Goal: Task Accomplishment & Management: Manage account settings

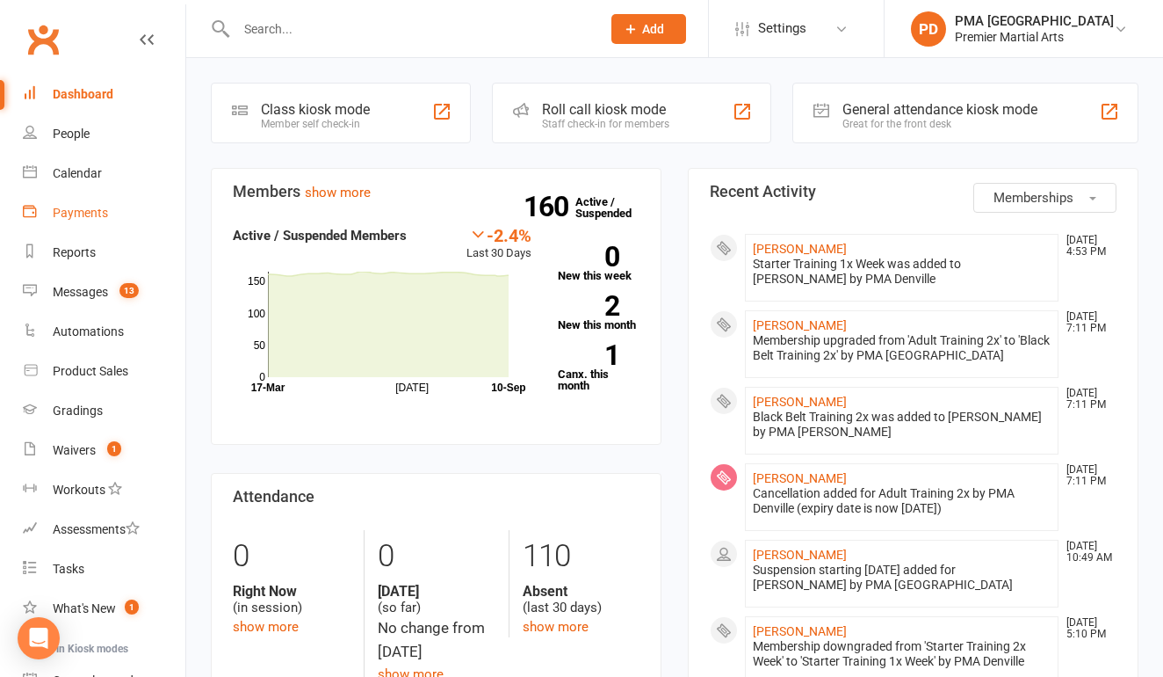
click at [70, 200] on link "Payments" at bounding box center [104, 213] width 163 height 40
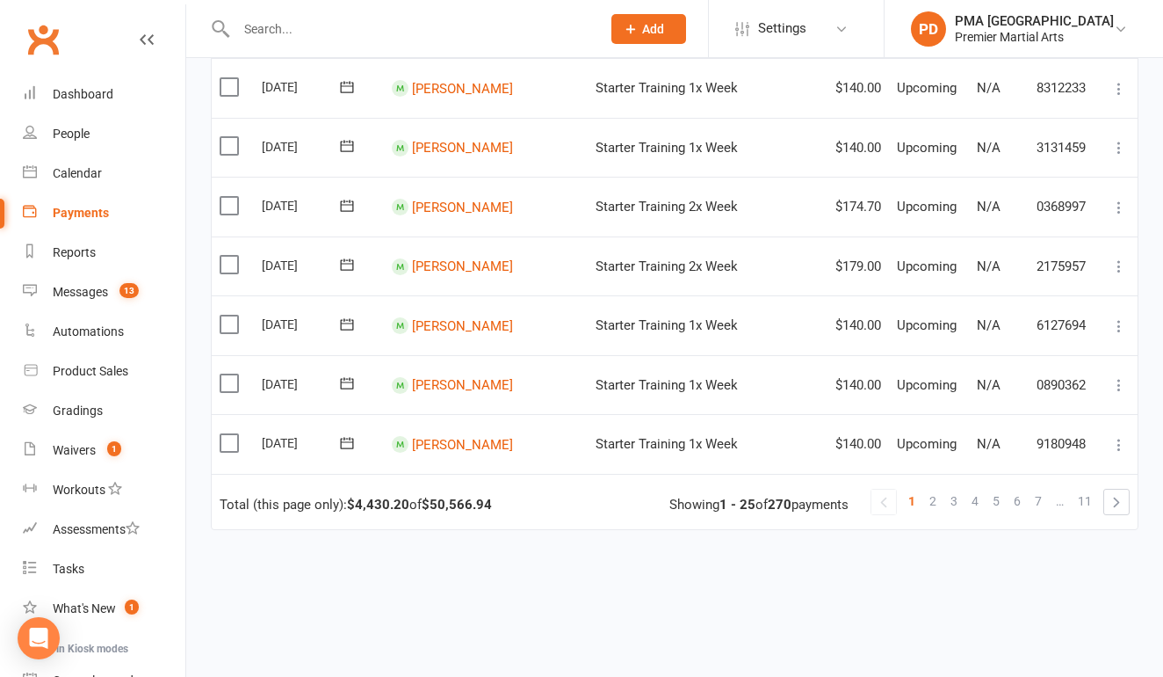
scroll to position [1291, 0]
click at [979, 489] on span "4" at bounding box center [975, 501] width 7 height 25
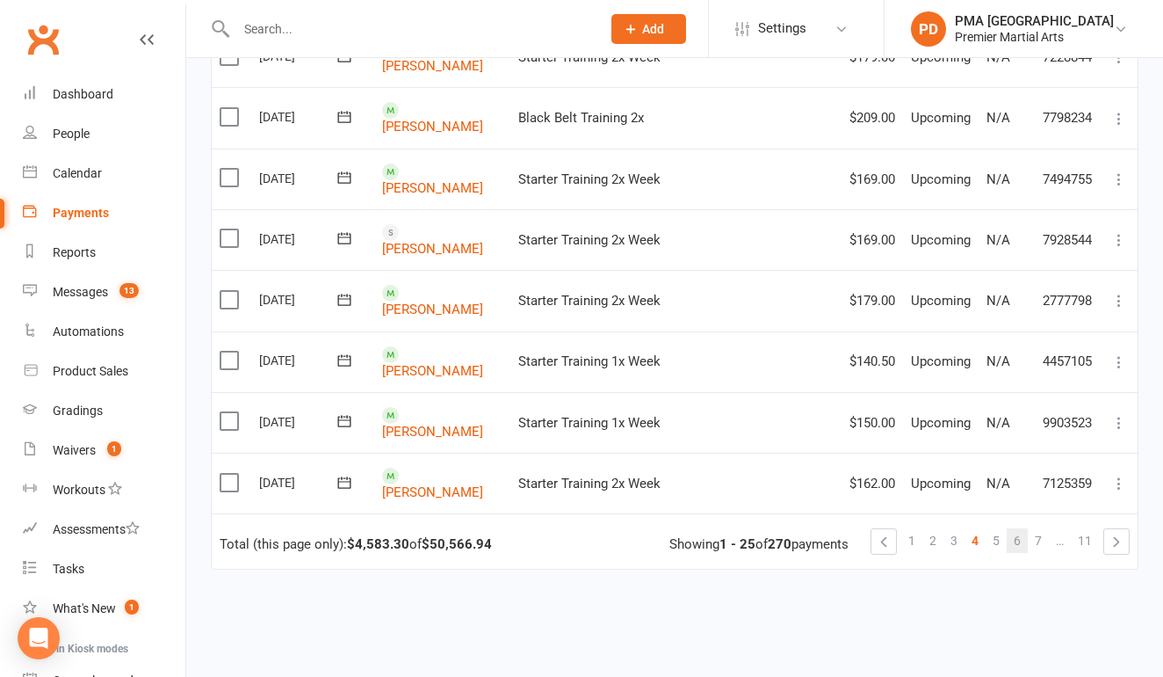
click at [1018, 528] on span "6" at bounding box center [1017, 540] width 7 height 25
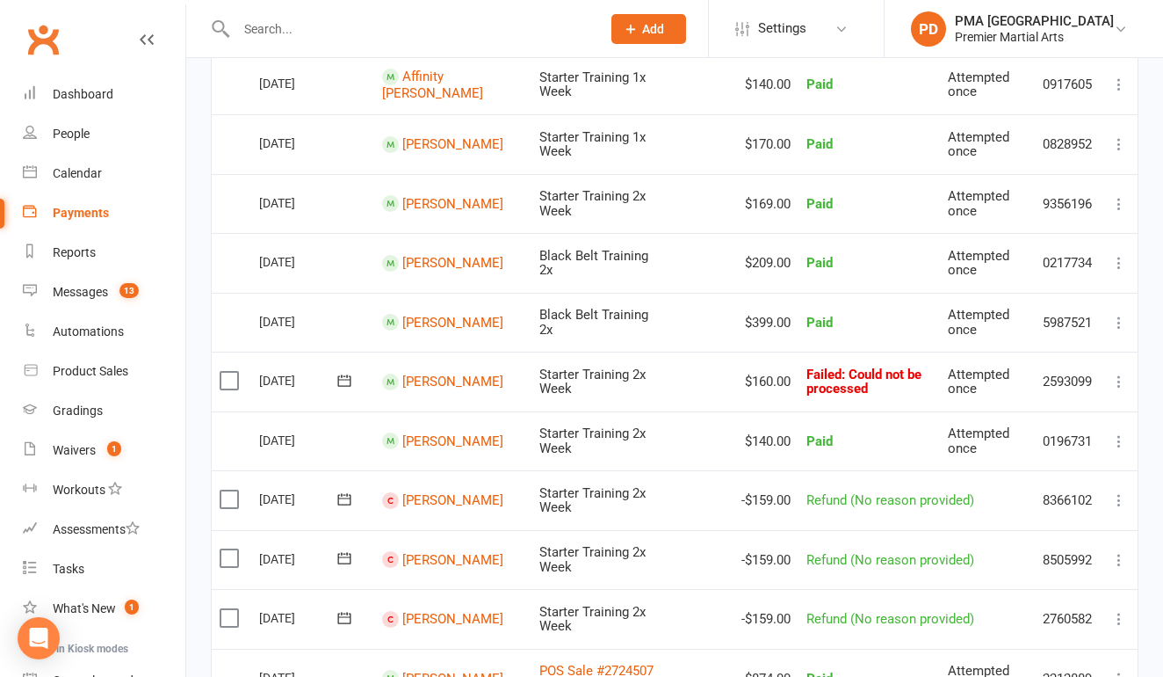
scroll to position [404, 0]
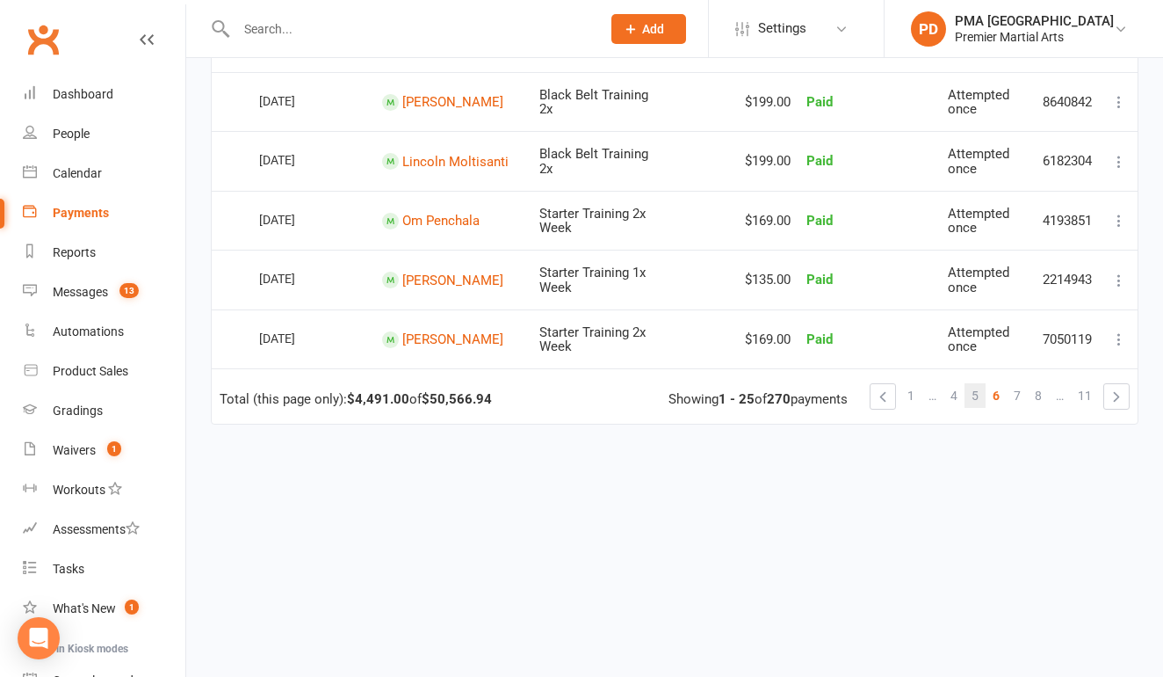
click at [978, 383] on span "5" at bounding box center [975, 395] width 7 height 25
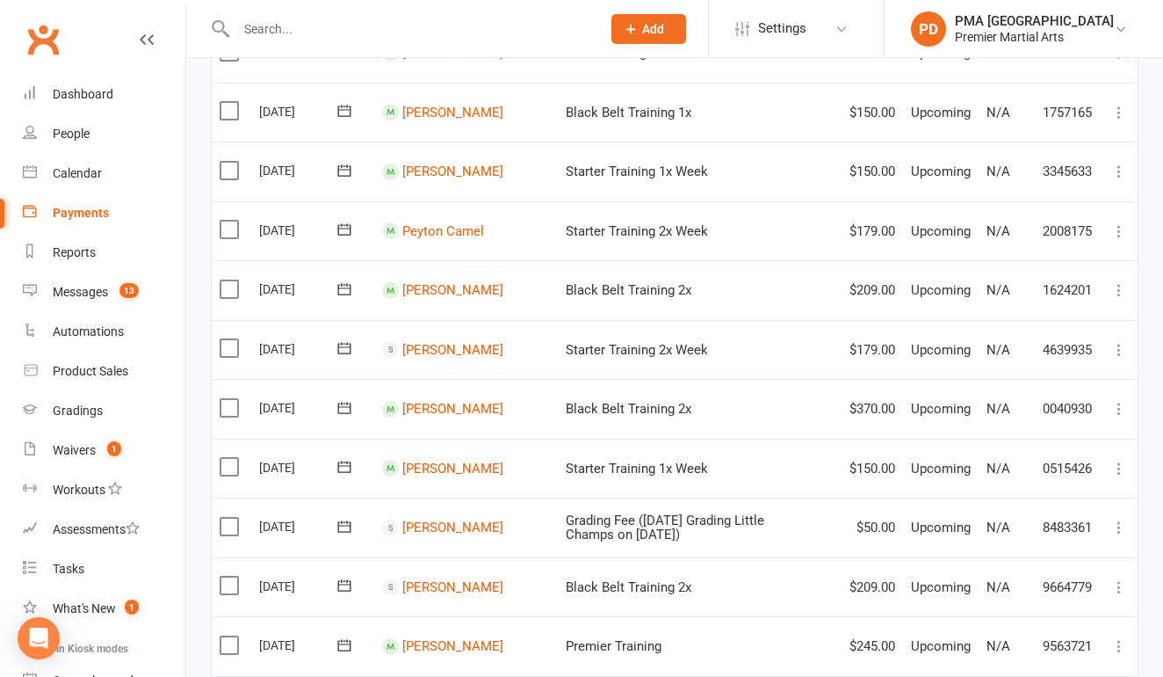
scroll to position [971, 0]
click at [459, 581] on link "[PERSON_NAME]" at bounding box center [452, 589] width 101 height 16
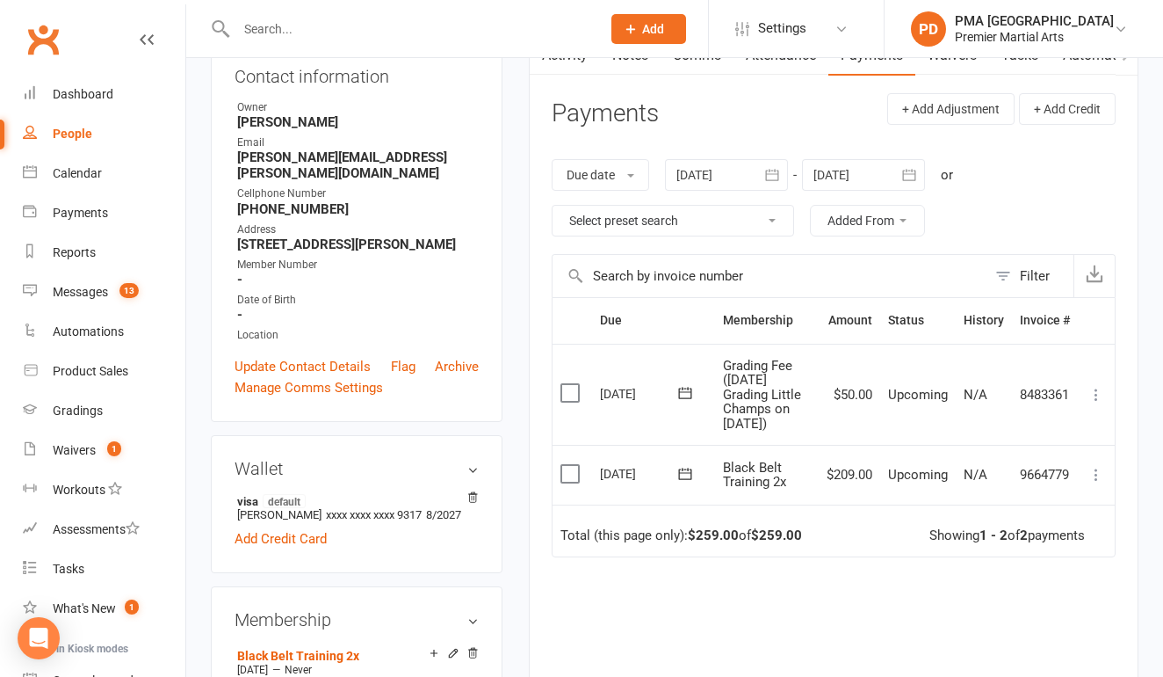
scroll to position [204, 0]
click at [767, 171] on icon "button" at bounding box center [773, 175] width 18 height 18
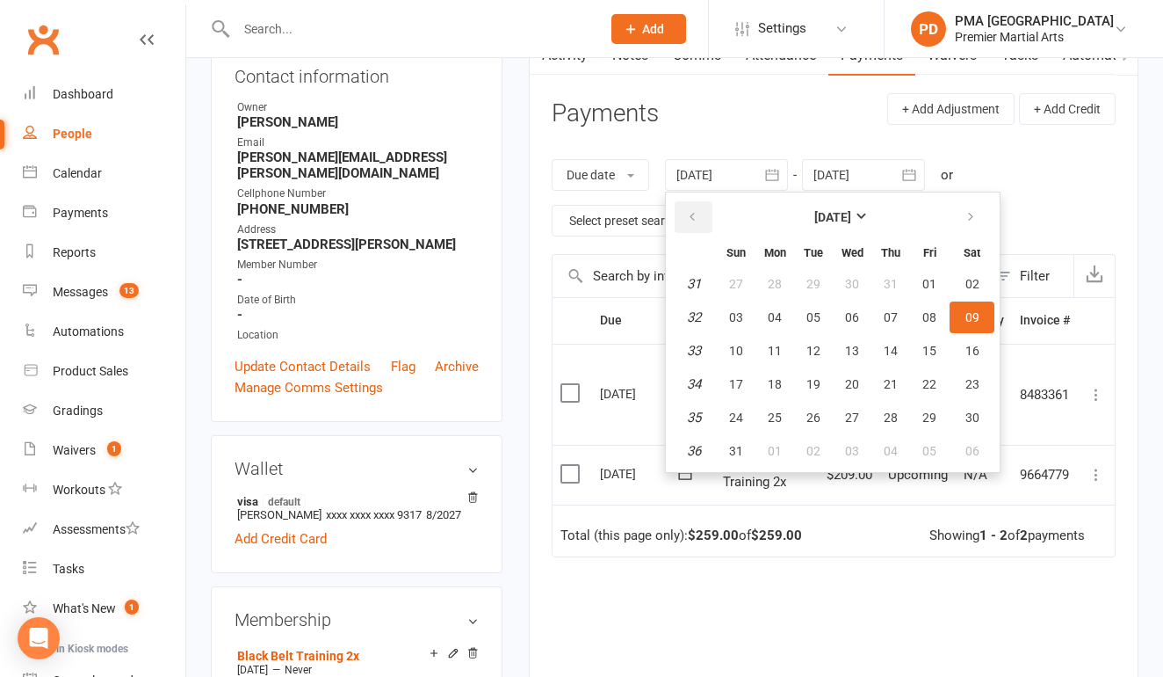
click at [691, 215] on icon "button" at bounding box center [692, 217] width 12 height 14
click at [882, 282] on button "01" at bounding box center [891, 284] width 37 height 32
type input "[DATE]"
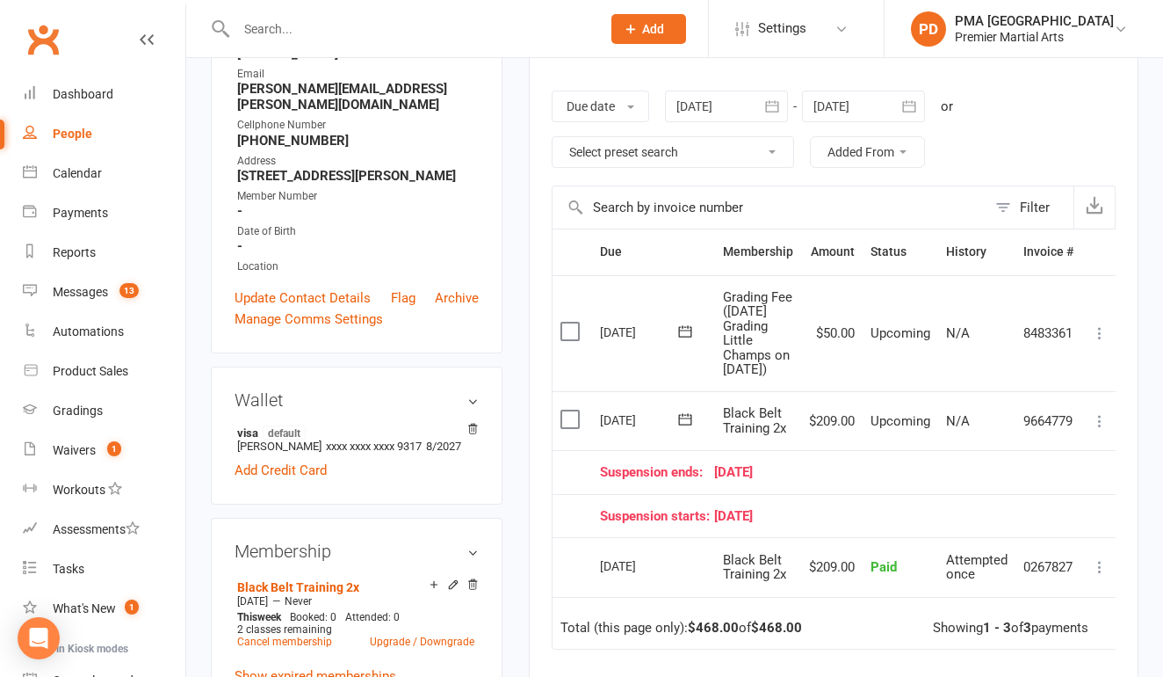
scroll to position [267, 0]
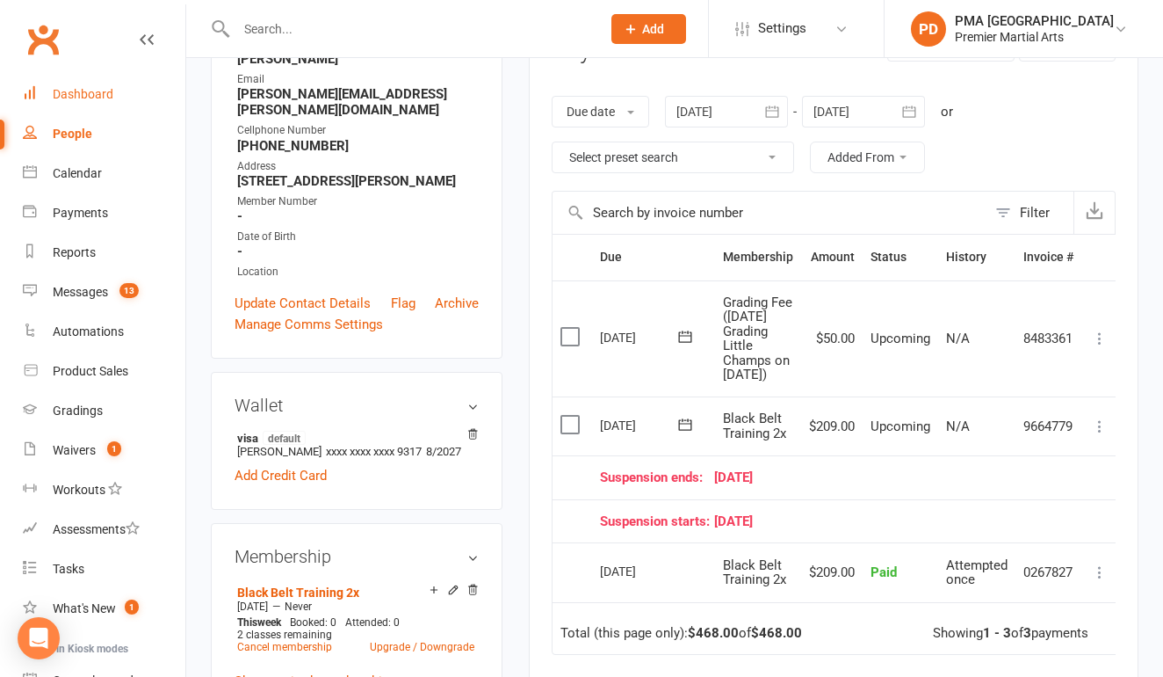
click at [112, 95] on link "Dashboard" at bounding box center [104, 95] width 163 height 40
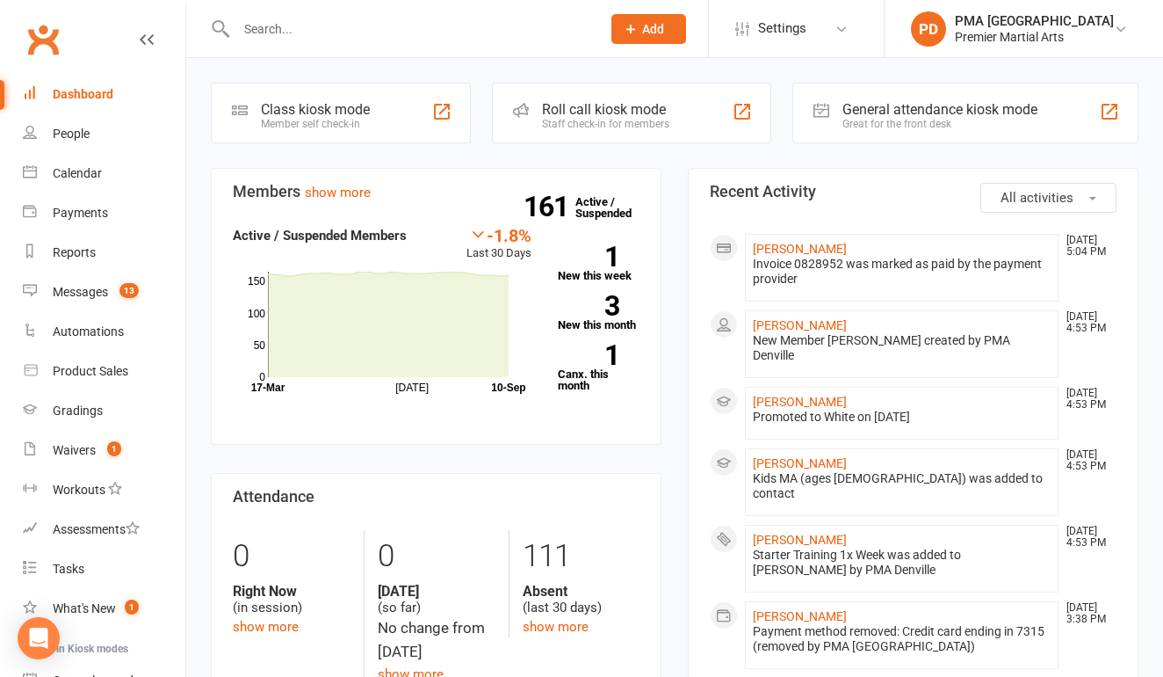
click at [303, 35] on input "text" at bounding box center [410, 29] width 358 height 25
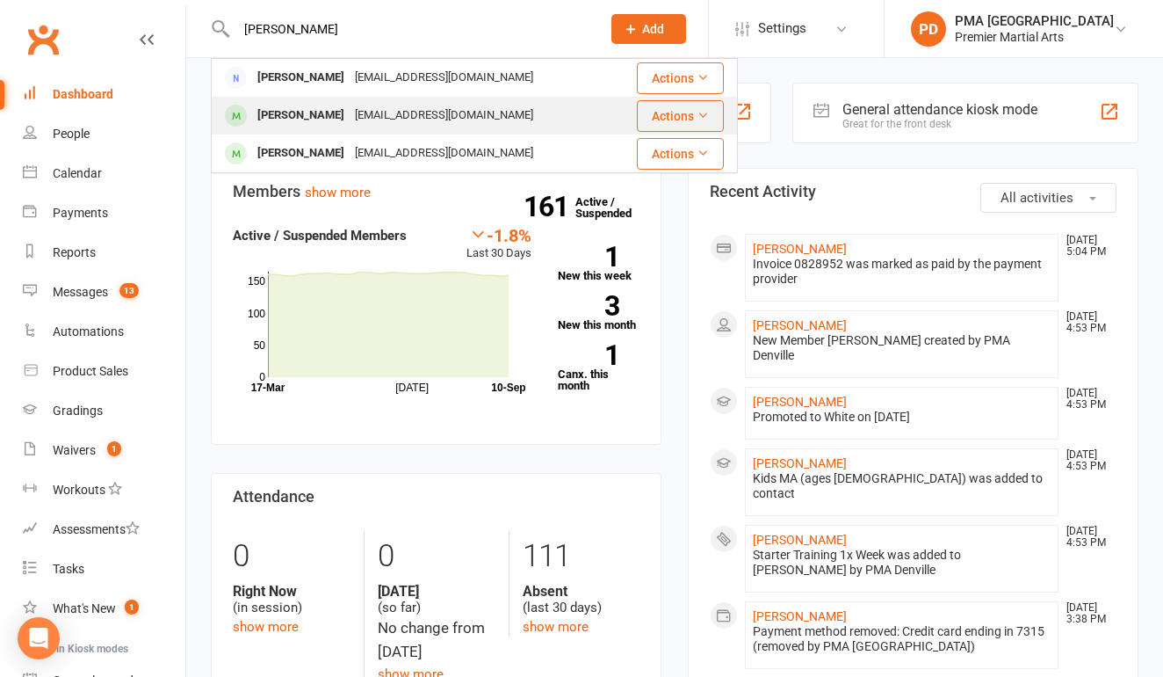
type input "[PERSON_NAME]"
click at [334, 115] on div "[PERSON_NAME]" at bounding box center [301, 115] width 98 height 25
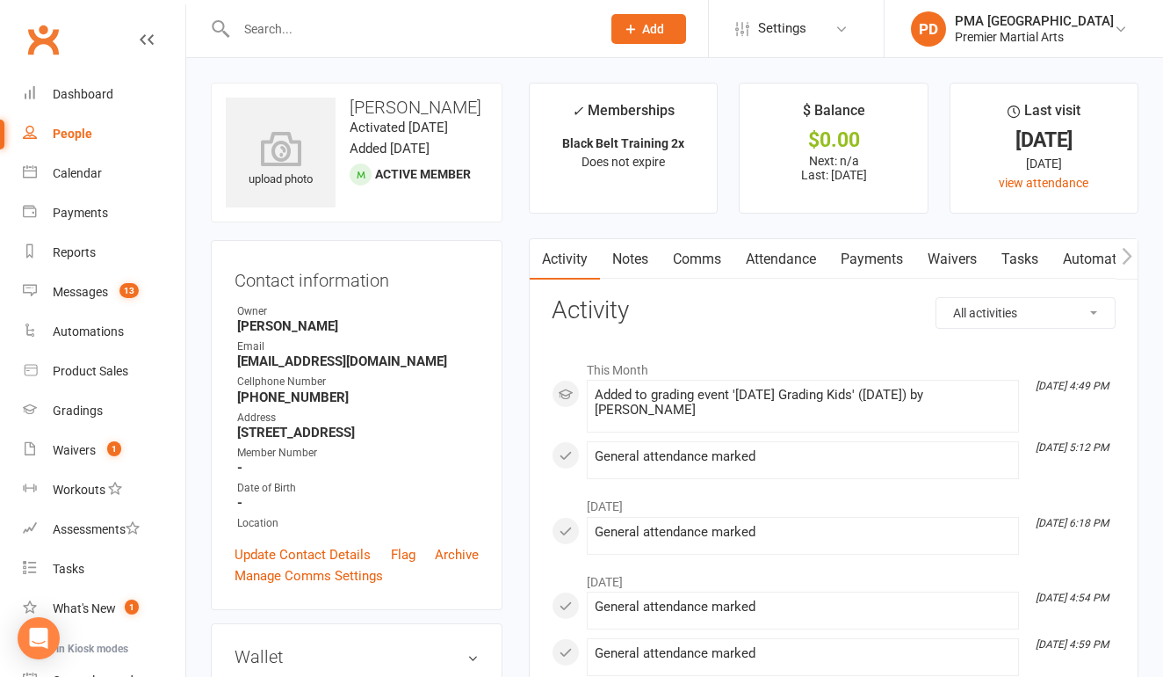
click at [855, 268] on link "Payments" at bounding box center [872, 259] width 87 height 40
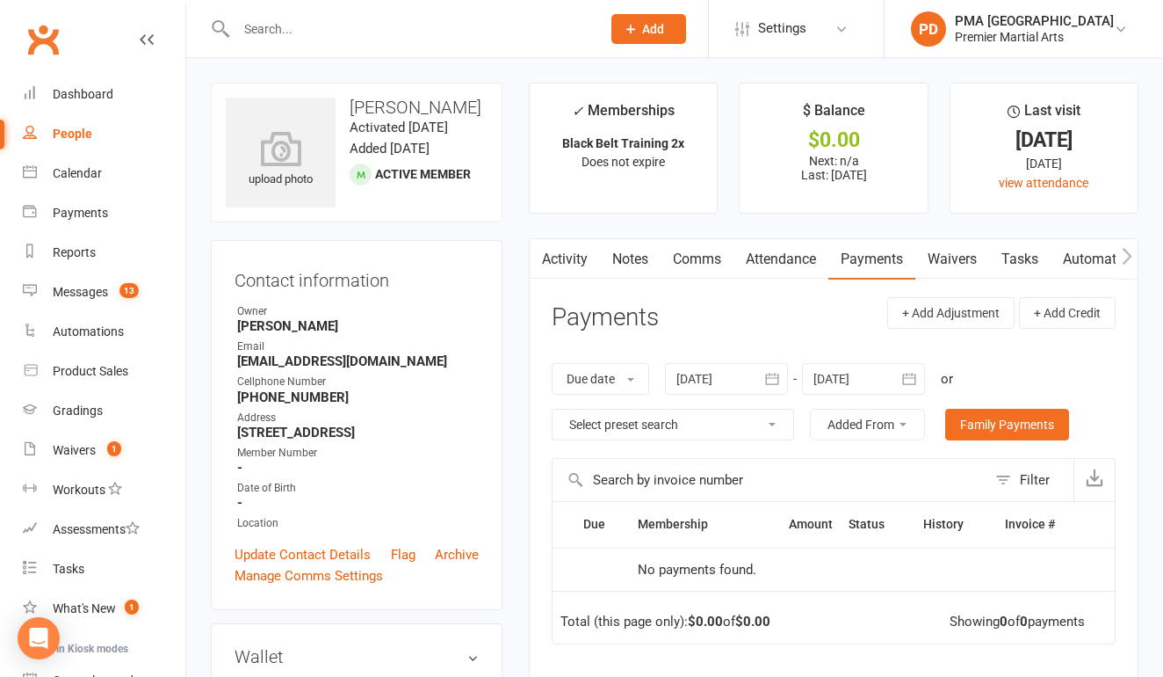
click at [563, 40] on input "text" at bounding box center [410, 29] width 358 height 25
type input "advice"
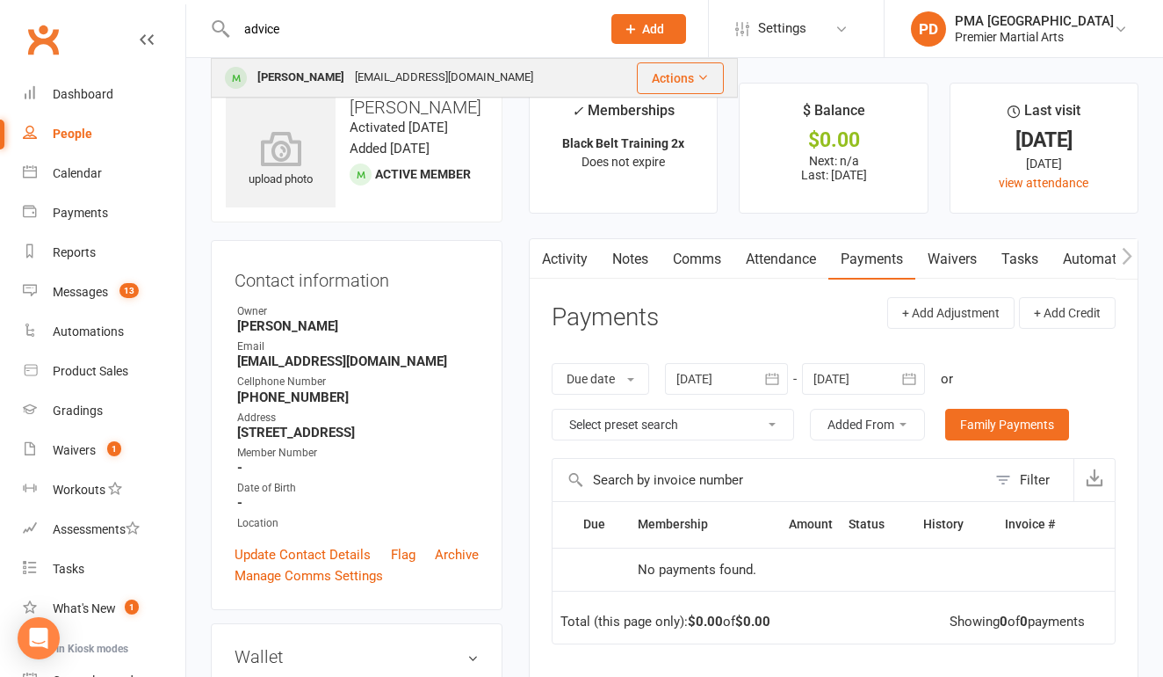
drag, startPoint x: 563, startPoint y: 40, endPoint x: 504, endPoint y: 80, distance: 71.4
click at [504, 80] on div "[PERSON_NAME] [EMAIL_ADDRESS][DOMAIN_NAME]" at bounding box center [414, 78] width 402 height 36
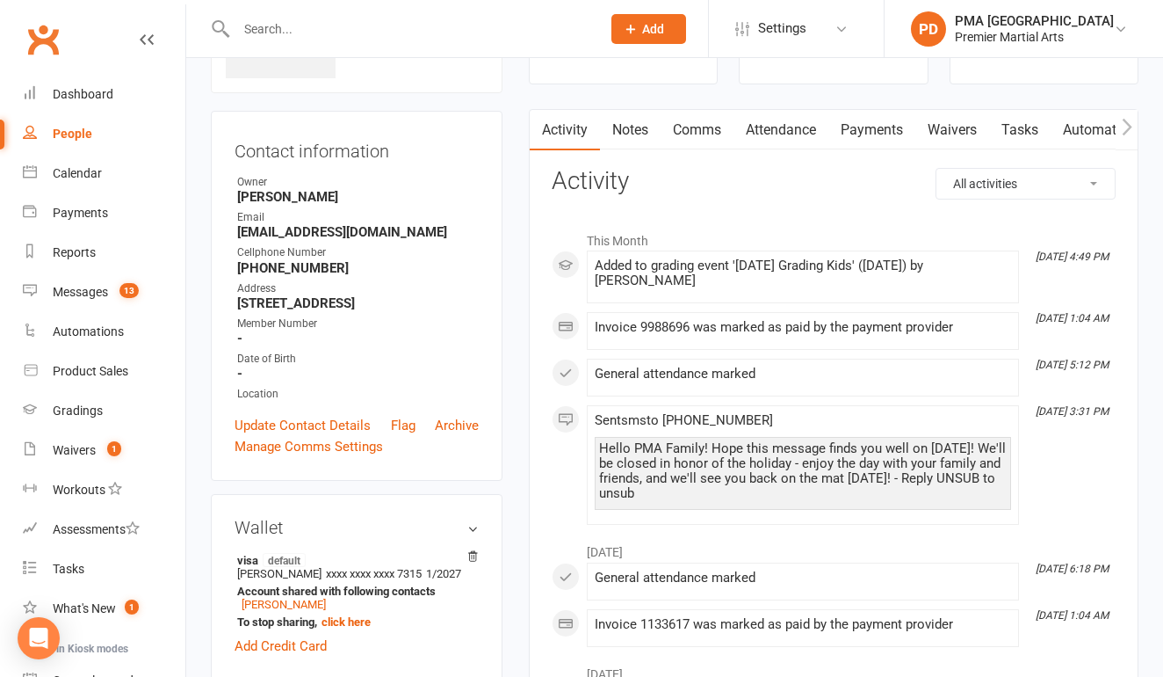
scroll to position [130, 0]
click at [877, 127] on link "Payments" at bounding box center [872, 129] width 87 height 40
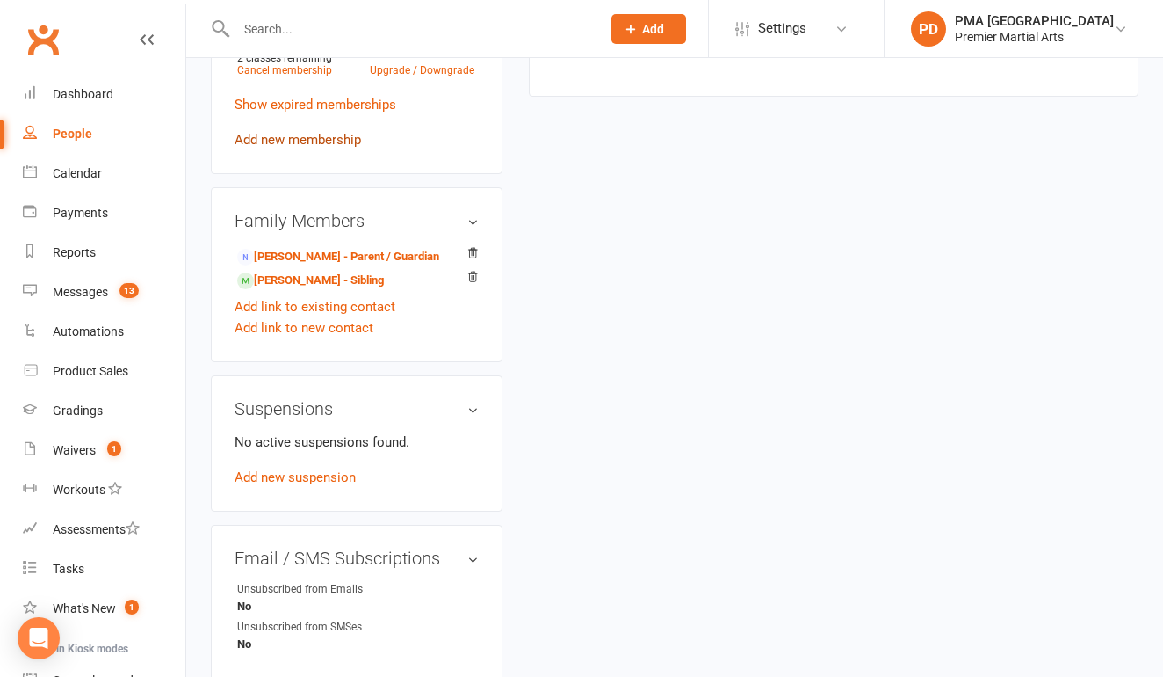
scroll to position [877, 0]
click at [285, 484] on link "Add new suspension" at bounding box center [295, 476] width 121 height 16
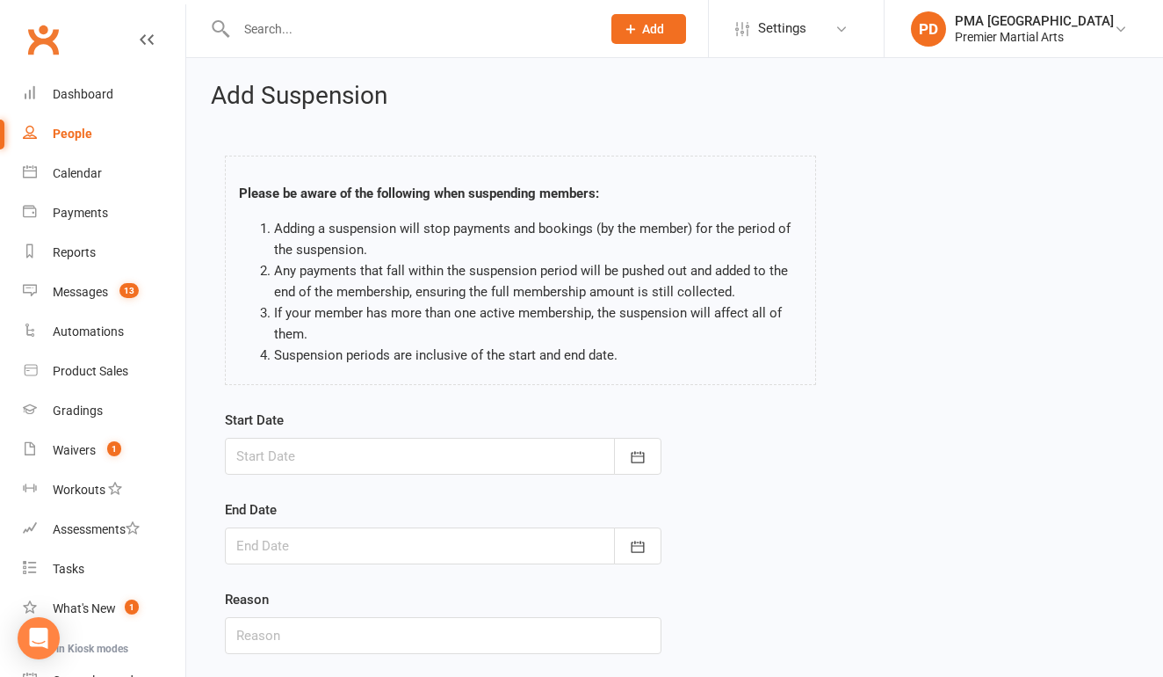
click at [428, 446] on div at bounding box center [443, 456] width 437 height 37
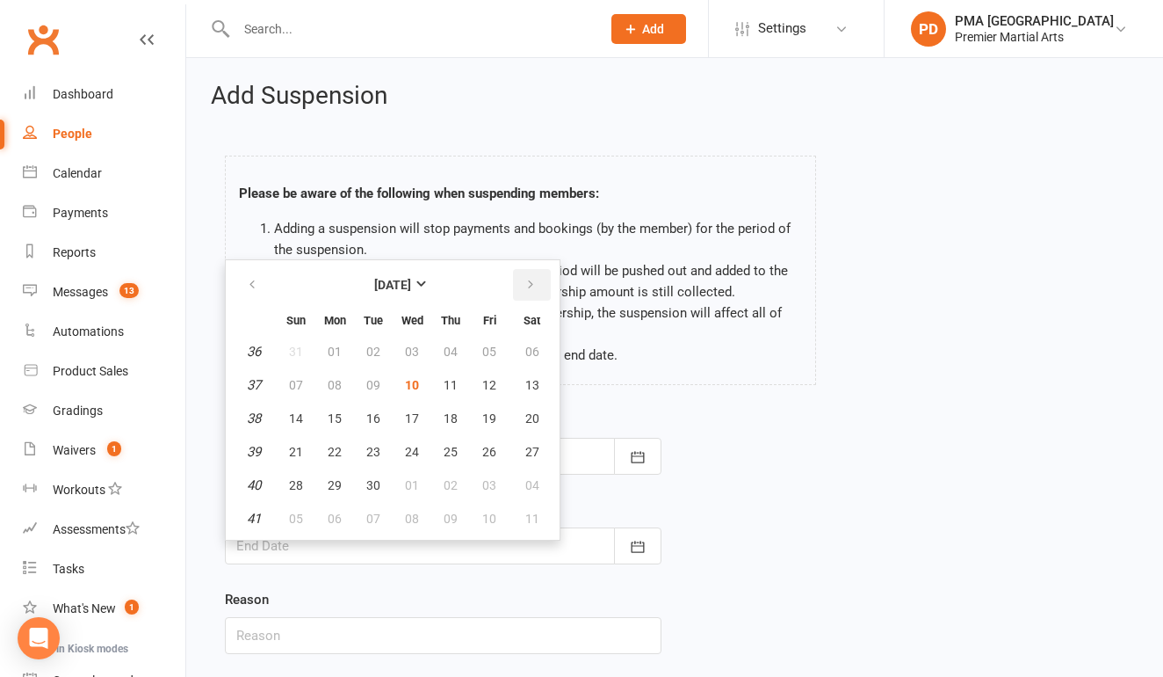
click at [528, 284] on icon "button" at bounding box center [531, 285] width 12 height 14
click at [332, 386] on span "06" at bounding box center [335, 385] width 14 height 14
type input "[DATE]"
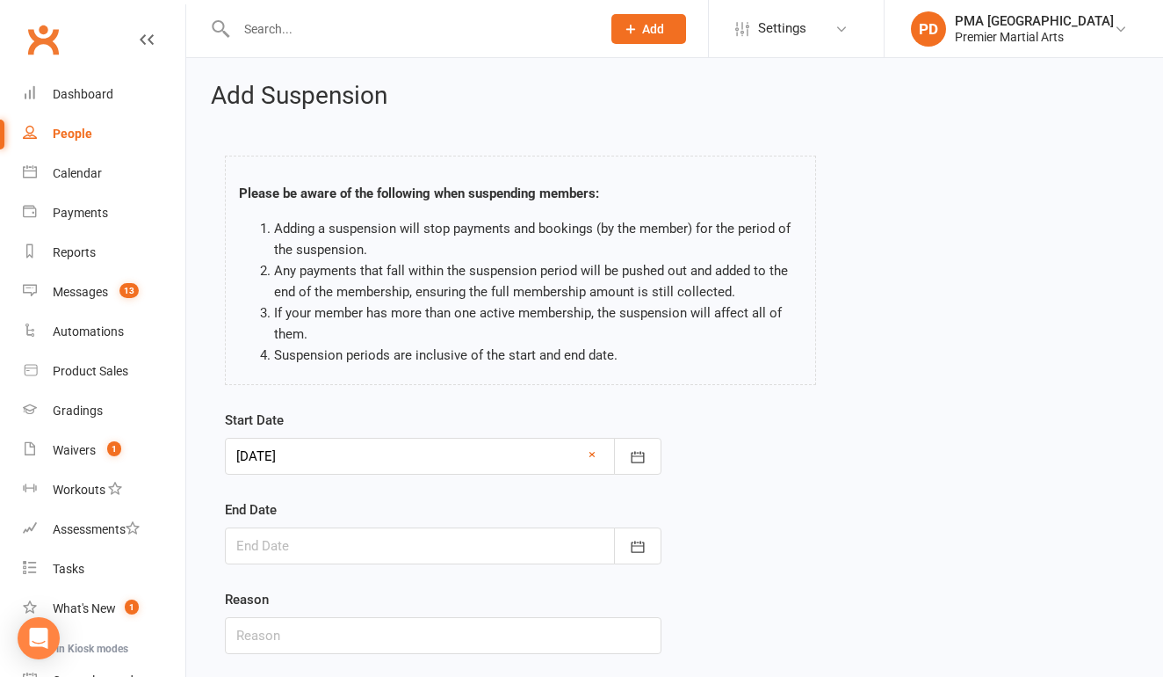
click at [378, 548] on div at bounding box center [443, 545] width 437 height 37
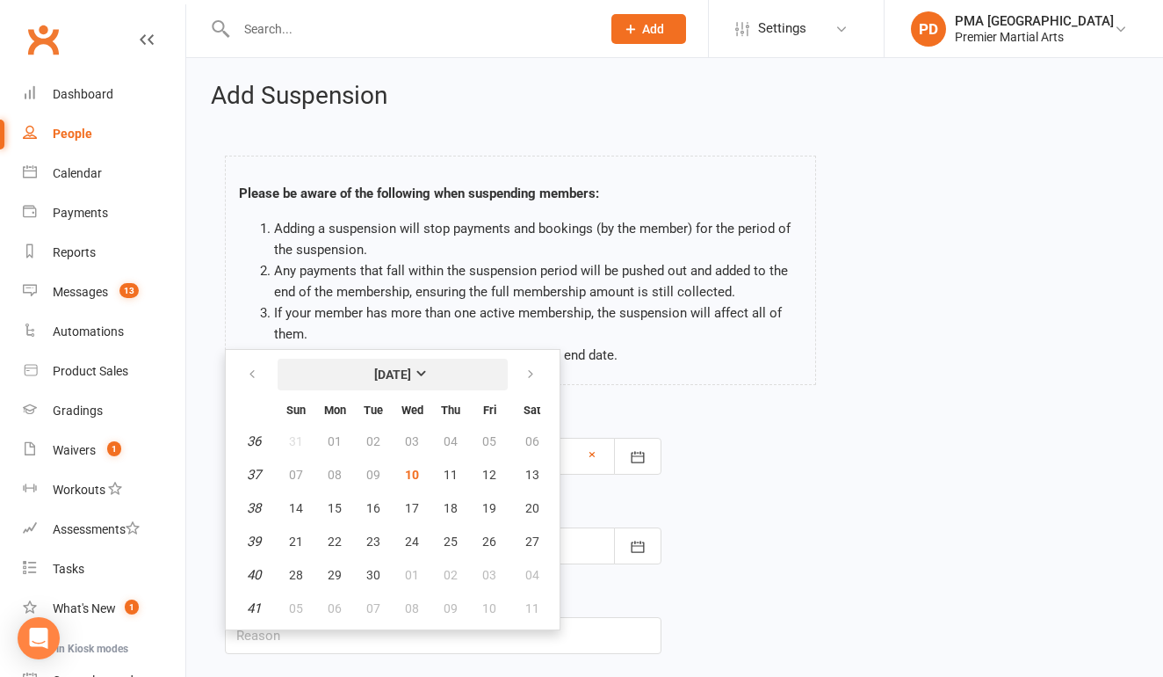
click at [438, 373] on button "[DATE]" at bounding box center [393, 375] width 230 height 32
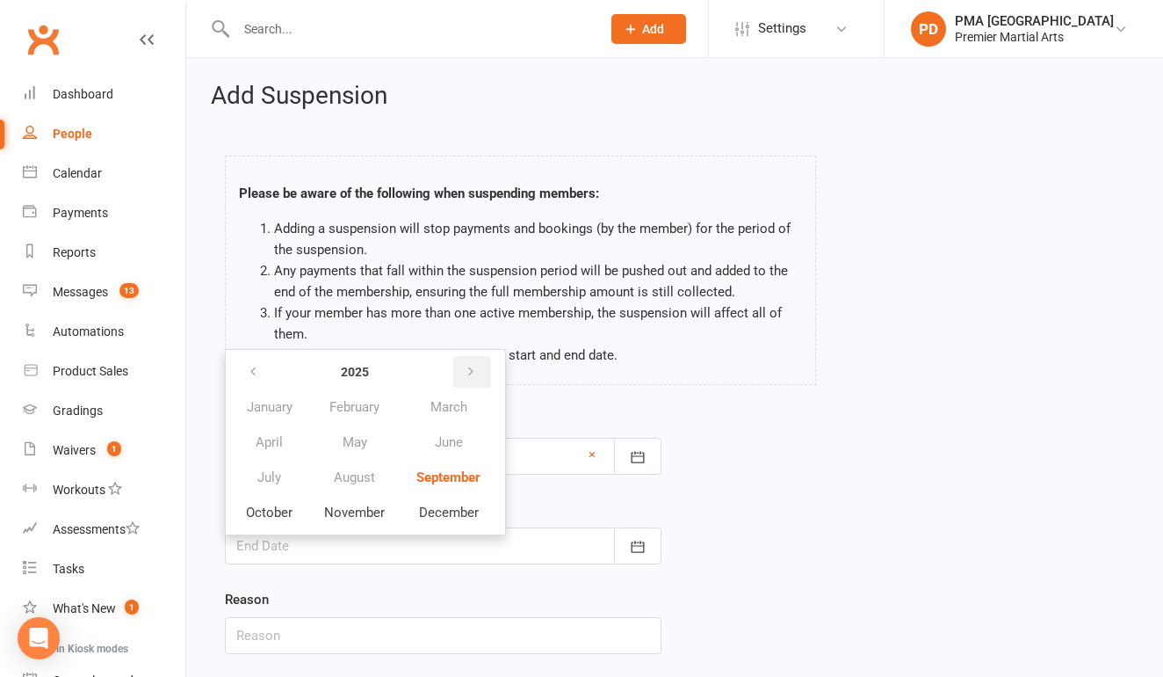
click at [471, 377] on icon "button" at bounding box center [471, 372] width 12 height 14
click at [248, 411] on span "January" at bounding box center [270, 407] width 46 height 16
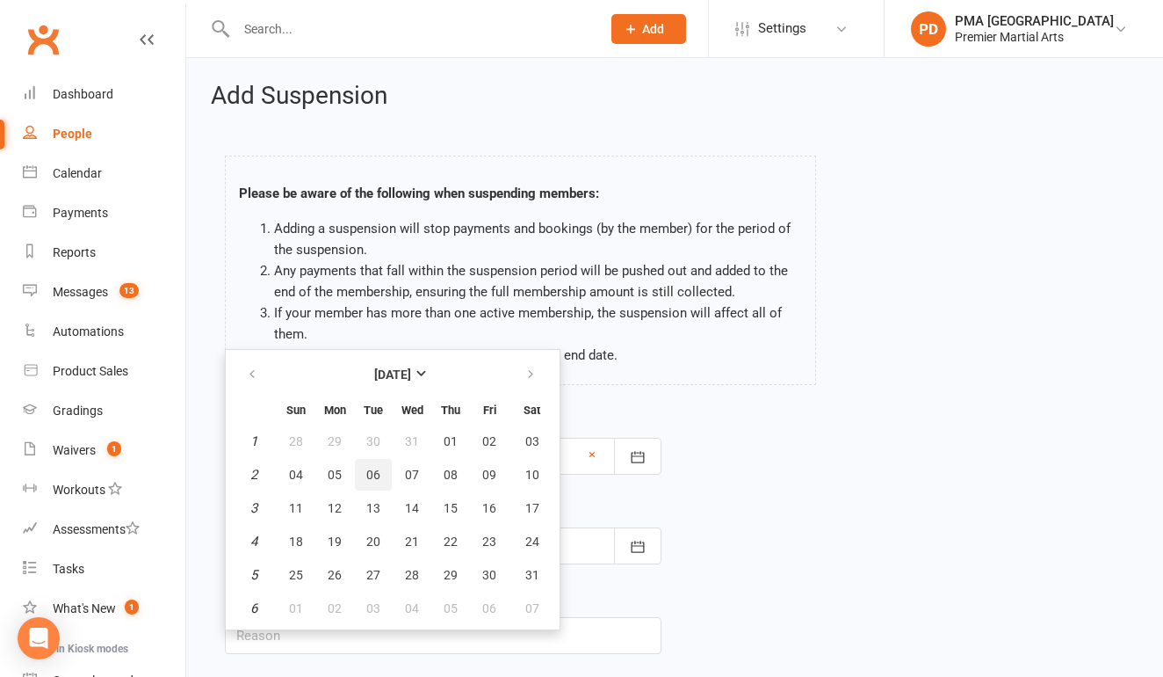
click at [366, 471] on span "06" at bounding box center [373, 474] width 14 height 14
type input "[DATE]"
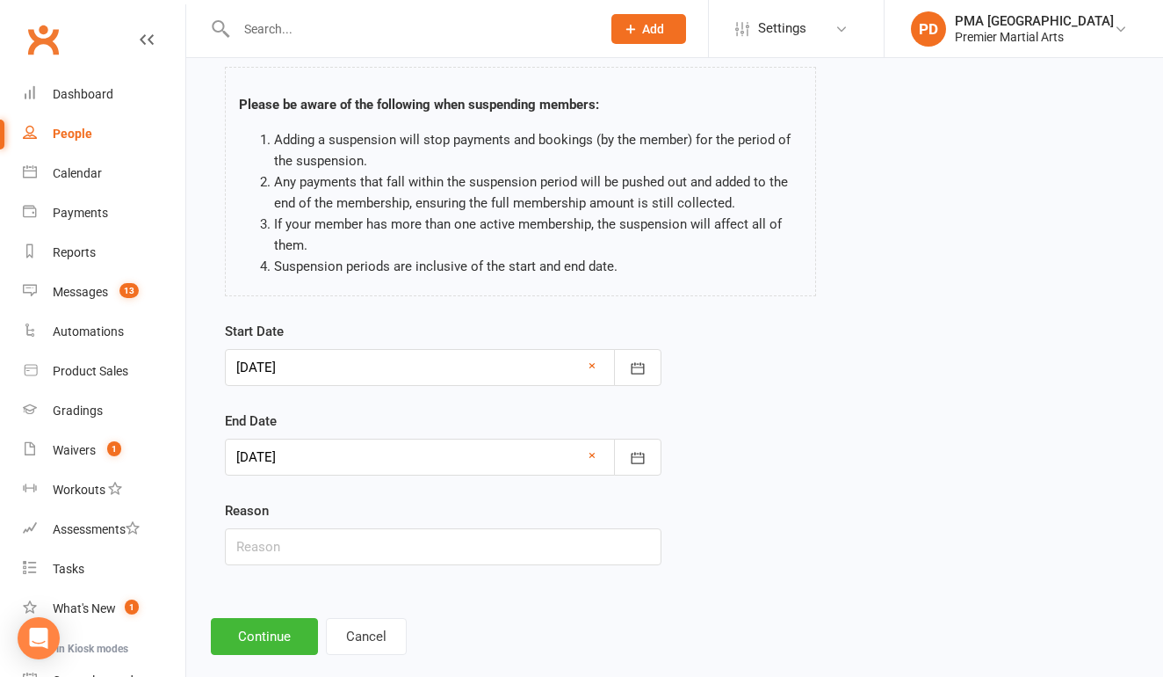
scroll to position [90, 0]
click at [454, 534] on input "text" at bounding box center [443, 545] width 437 height 37
type input "v"
type input "break for tennis"
click at [293, 630] on button "Continue" at bounding box center [264, 635] width 107 height 37
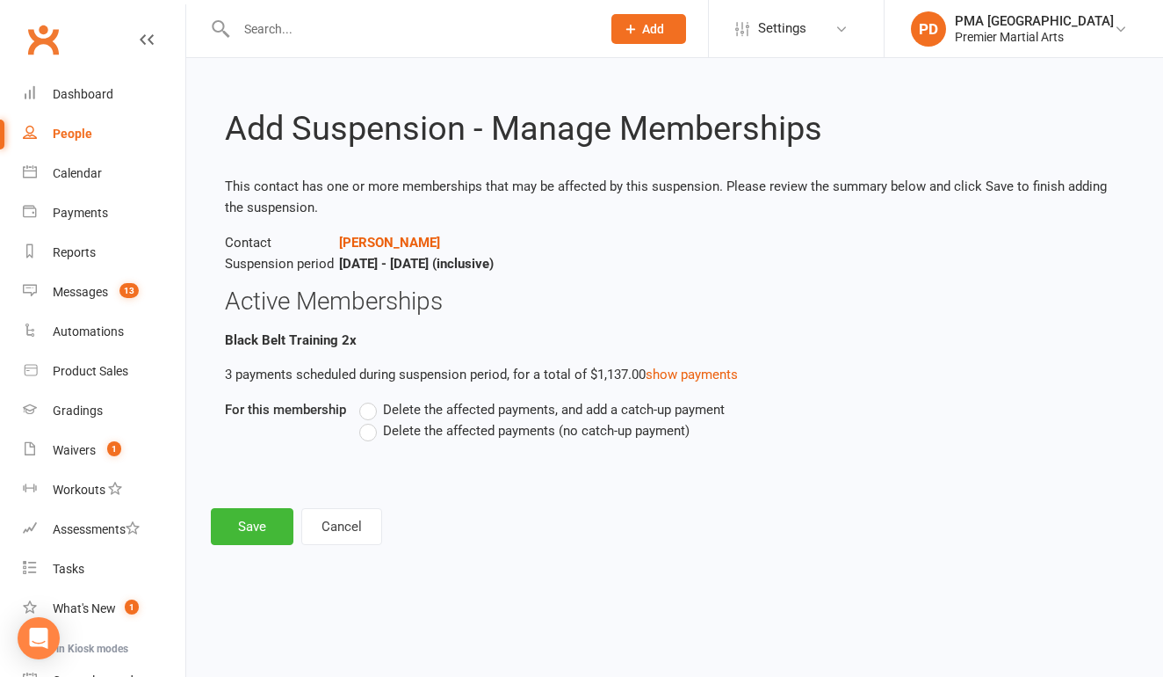
scroll to position [0, 0]
click at [374, 433] on label "Delete the affected payments (no catch-up payment)" at bounding box center [524, 430] width 330 height 21
click at [371, 420] on input "Delete the affected payments (no catch-up payment)" at bounding box center [364, 420] width 11 height 0
click at [240, 520] on button "Save" at bounding box center [252, 526] width 83 height 37
